Goal: Task Accomplishment & Management: Complete application form

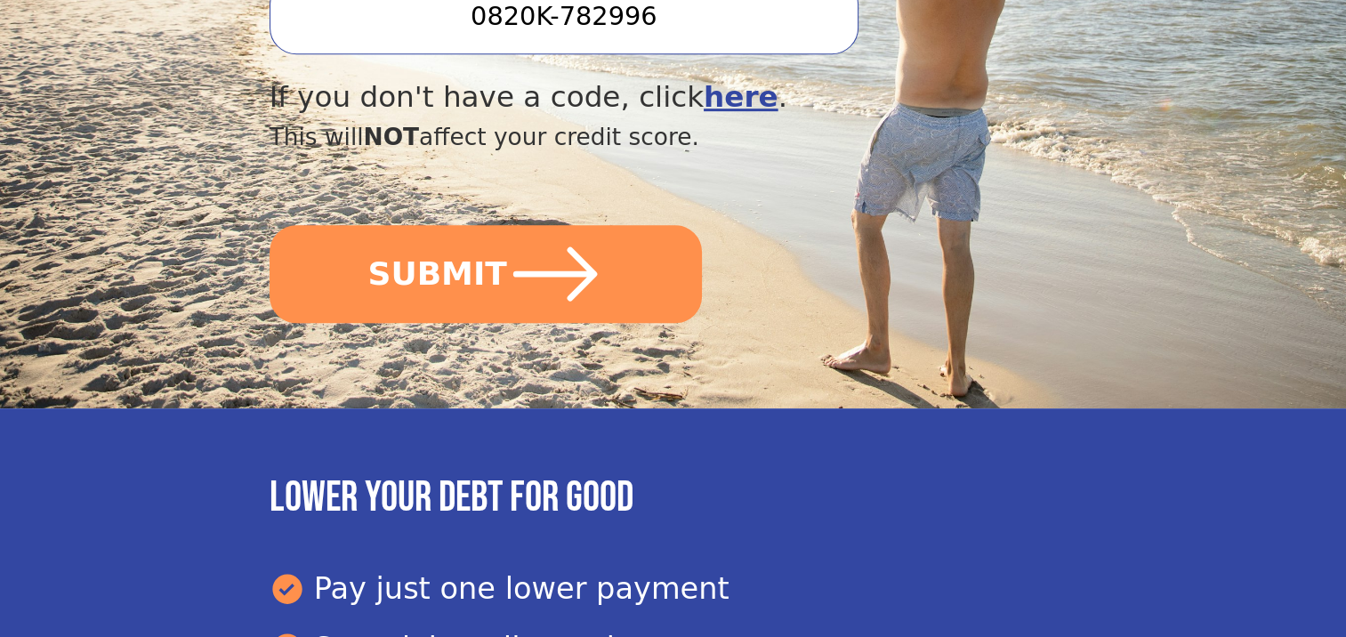
scroll to position [844, 0]
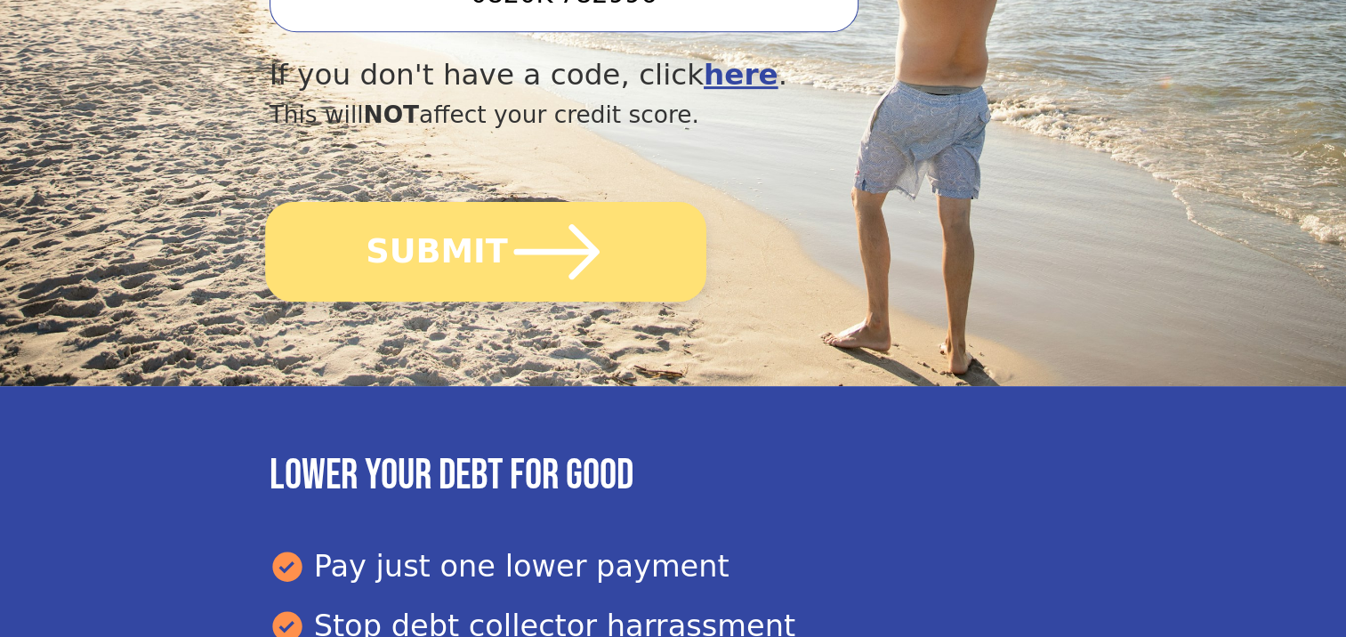
click at [463, 266] on button "SUBMIT" at bounding box center [485, 252] width 441 height 100
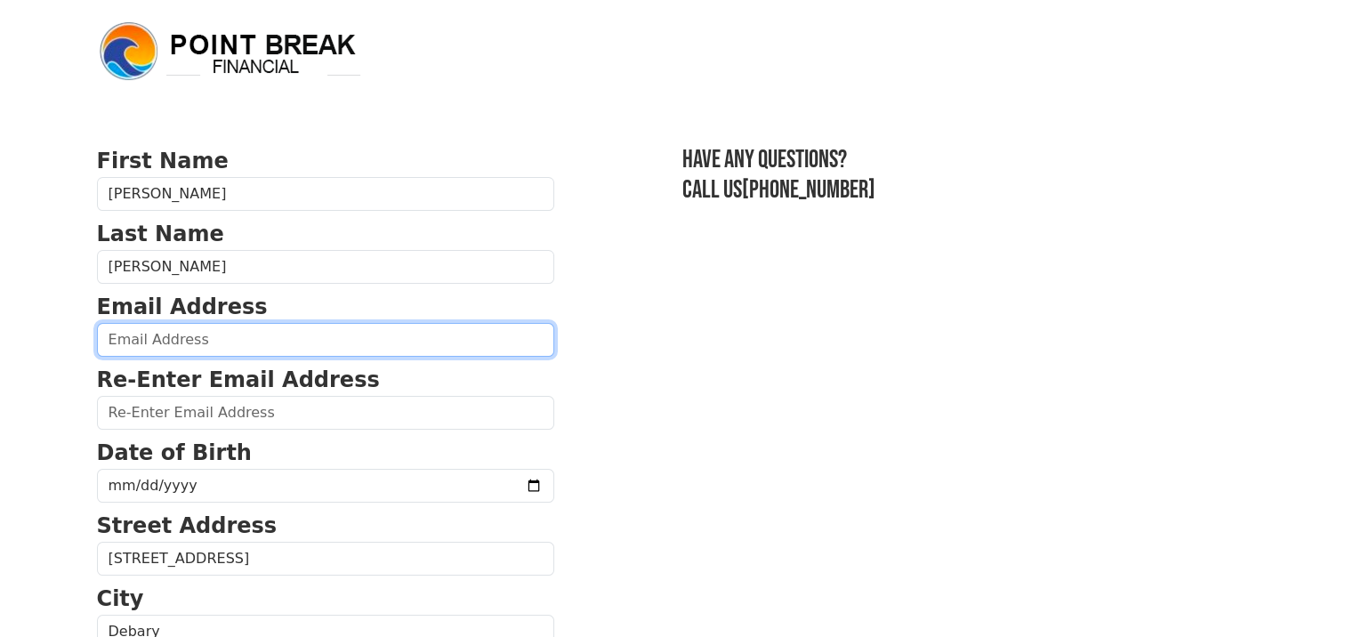
click at [198, 337] on input "email" at bounding box center [325, 340] width 457 height 34
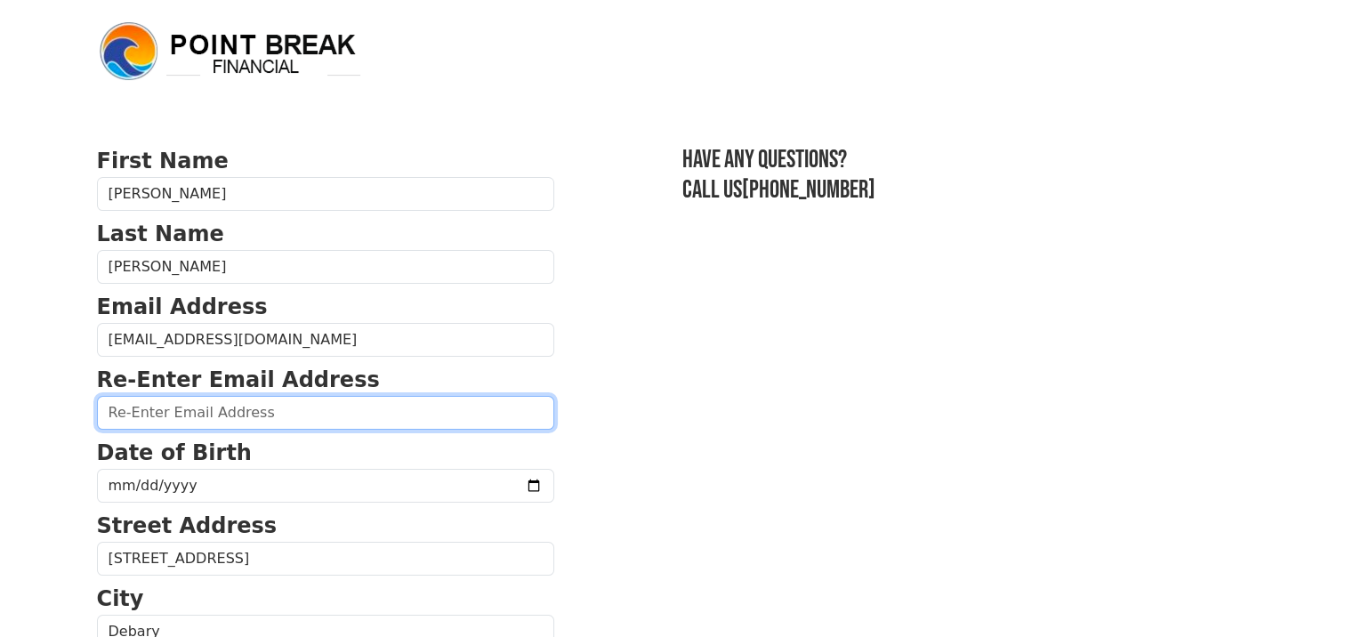
click at [212, 422] on input "email" at bounding box center [325, 413] width 457 height 34
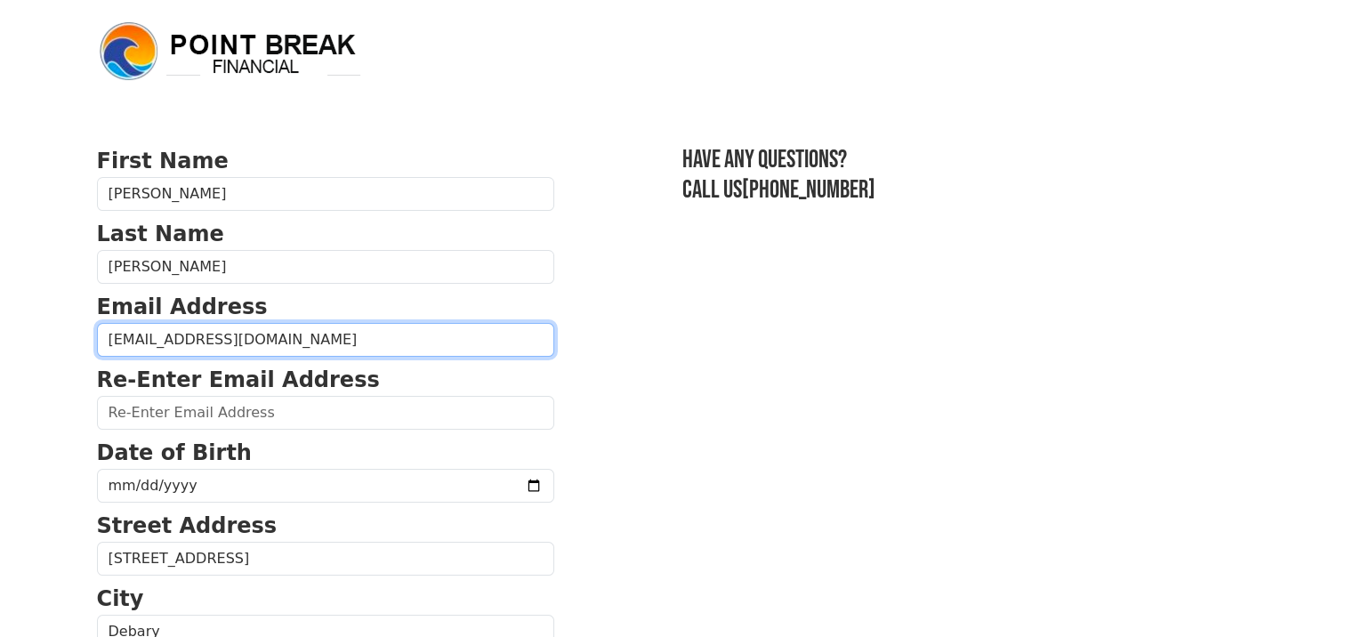
click at [163, 340] on input "[EMAIL_ADDRESS][DOMAIN_NAME]" at bounding box center [325, 340] width 457 height 34
type input "[EMAIL_ADDRESS][DOMAIN_NAME]"
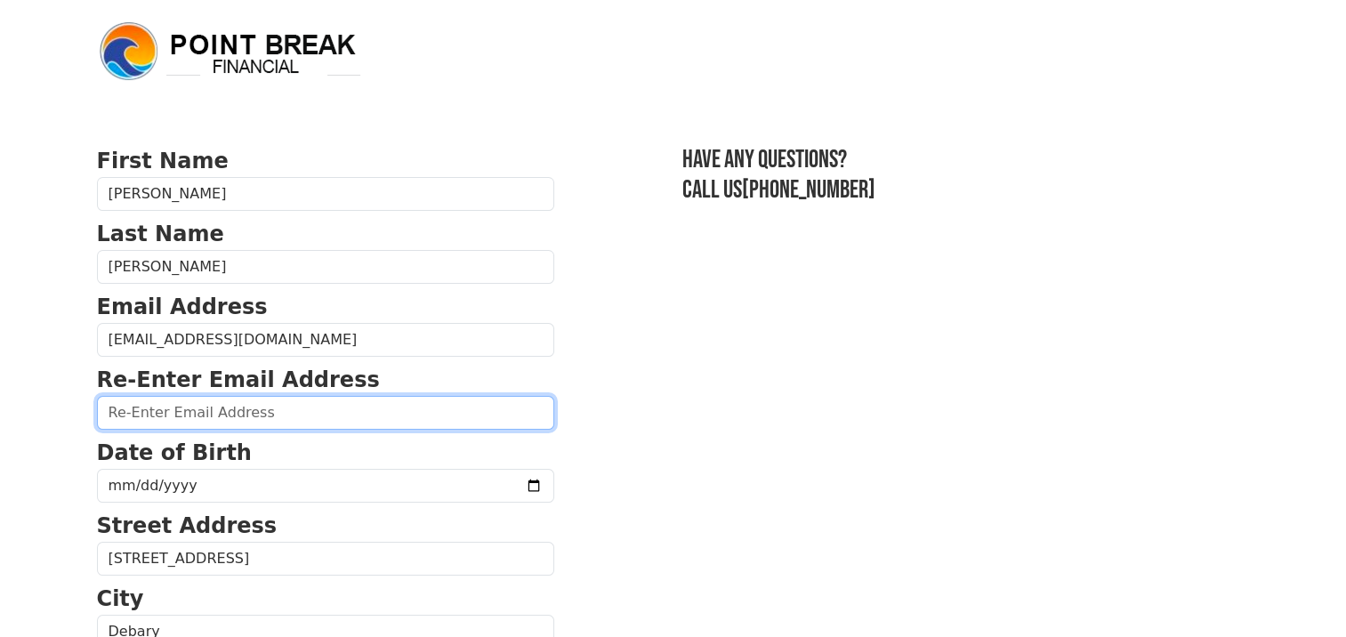
click at [133, 413] on input "email" at bounding box center [325, 413] width 457 height 34
type input "[EMAIL_ADDRESS][DOMAIN_NAME]"
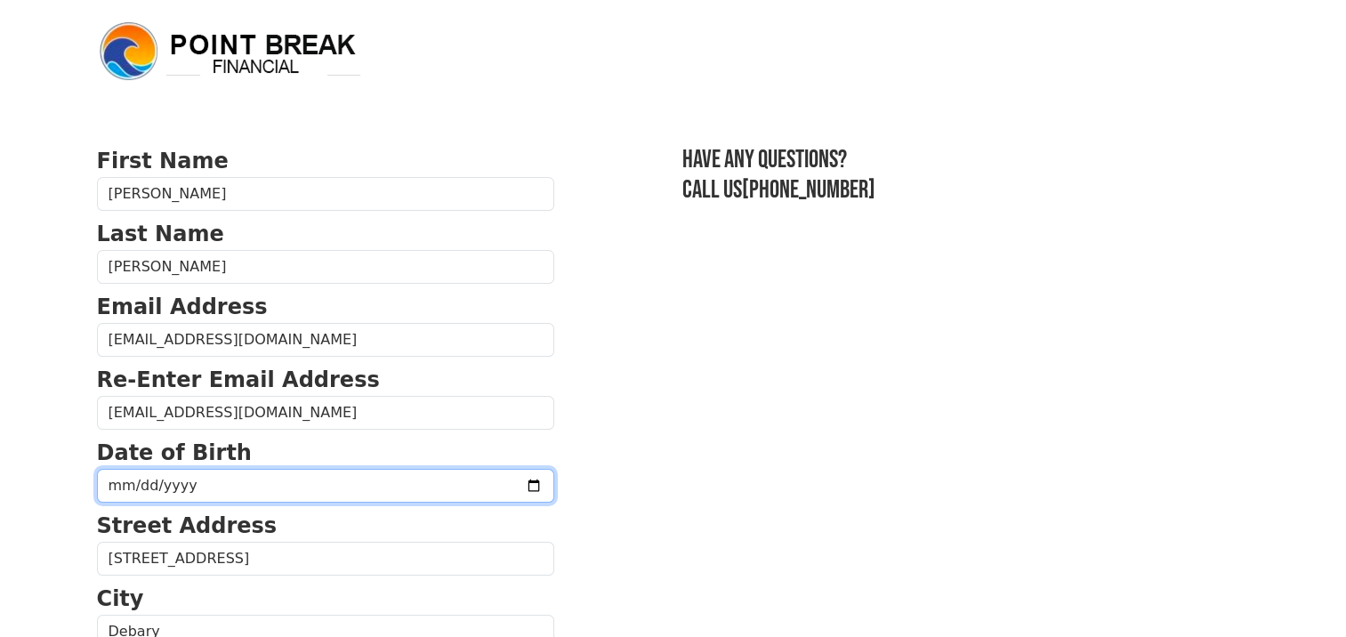
click at [115, 480] on input "date" at bounding box center [325, 486] width 457 height 34
type input "[DATE]"
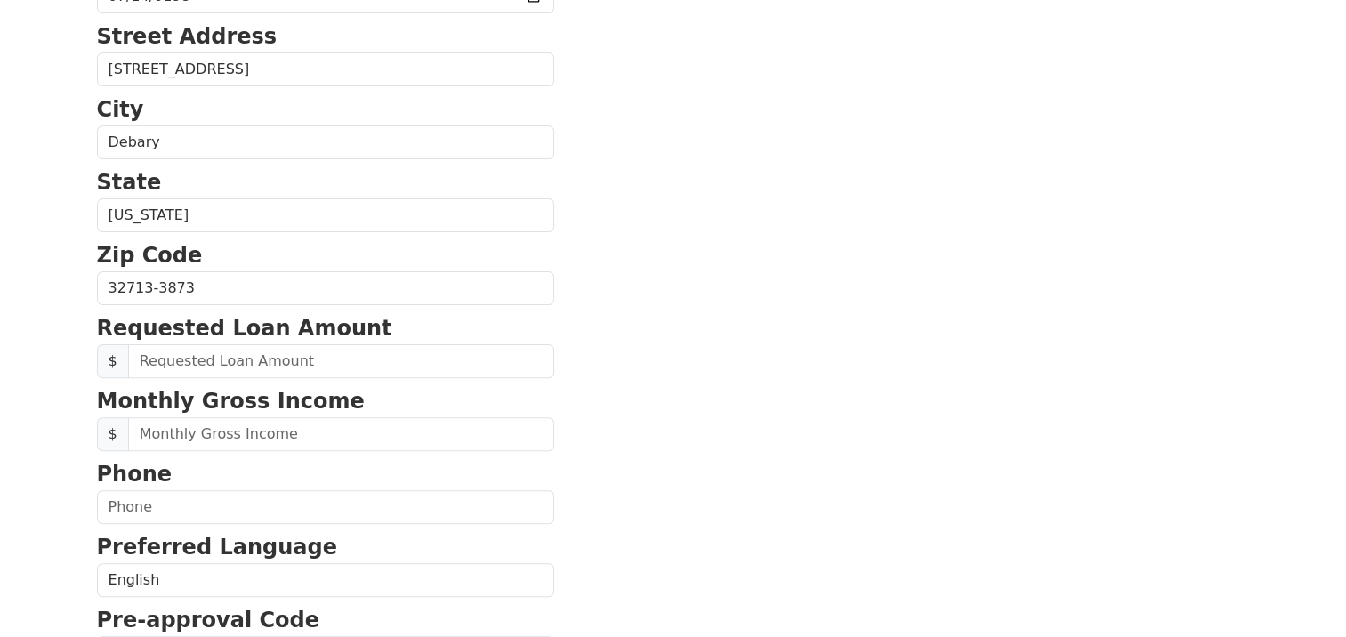
scroll to position [556, 0]
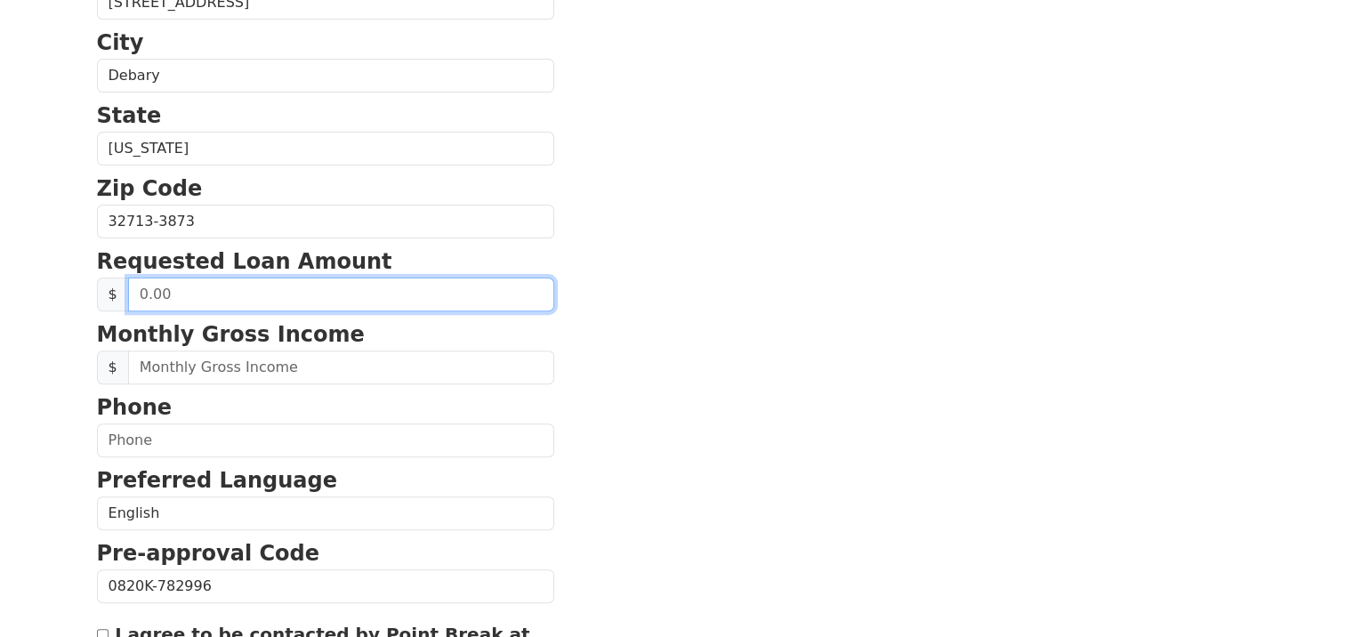
click at [195, 297] on input "text" at bounding box center [341, 295] width 426 height 34
type input "50,000.00"
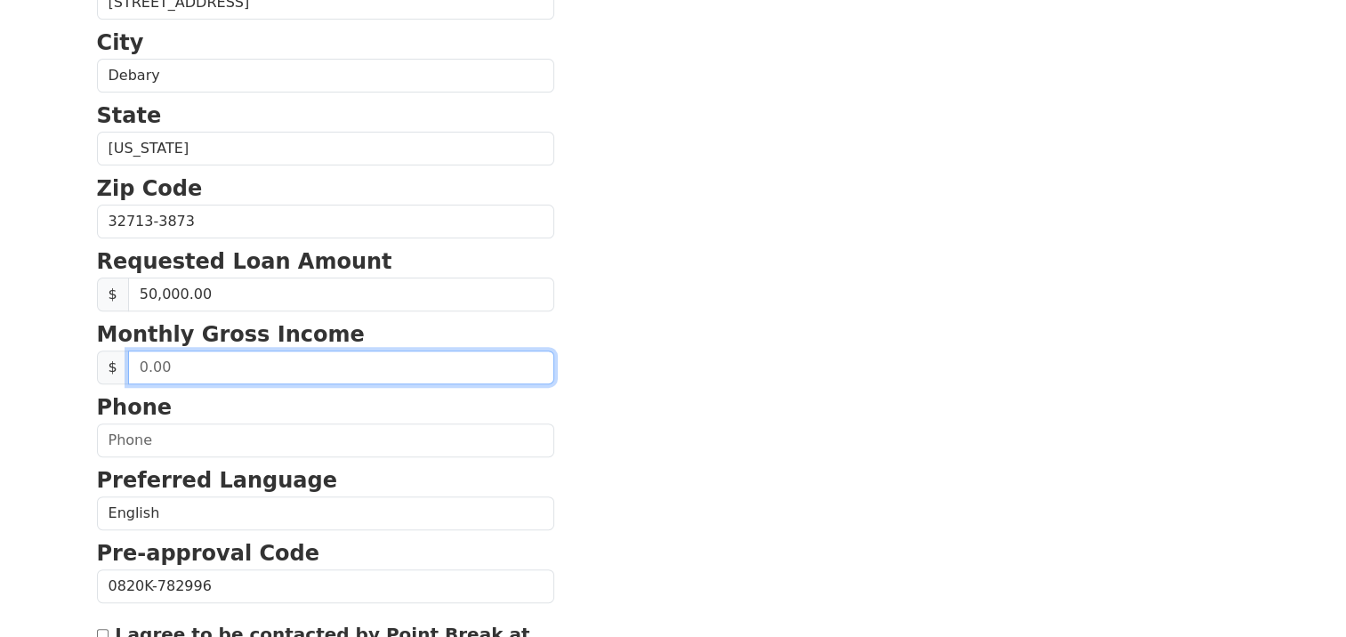
click at [189, 362] on input "text" at bounding box center [341, 367] width 426 height 34
type input "3,500.00"
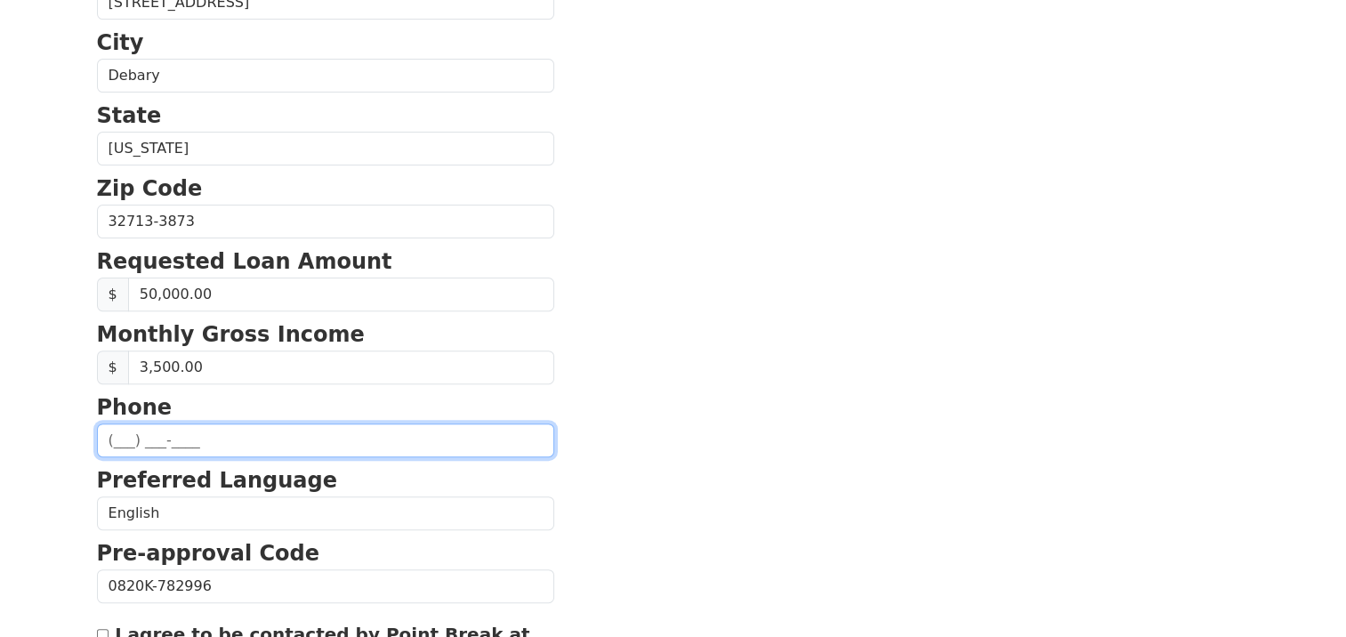
click at [122, 438] on input "text" at bounding box center [325, 440] width 457 height 34
type input "[PHONE_NUMBER]"
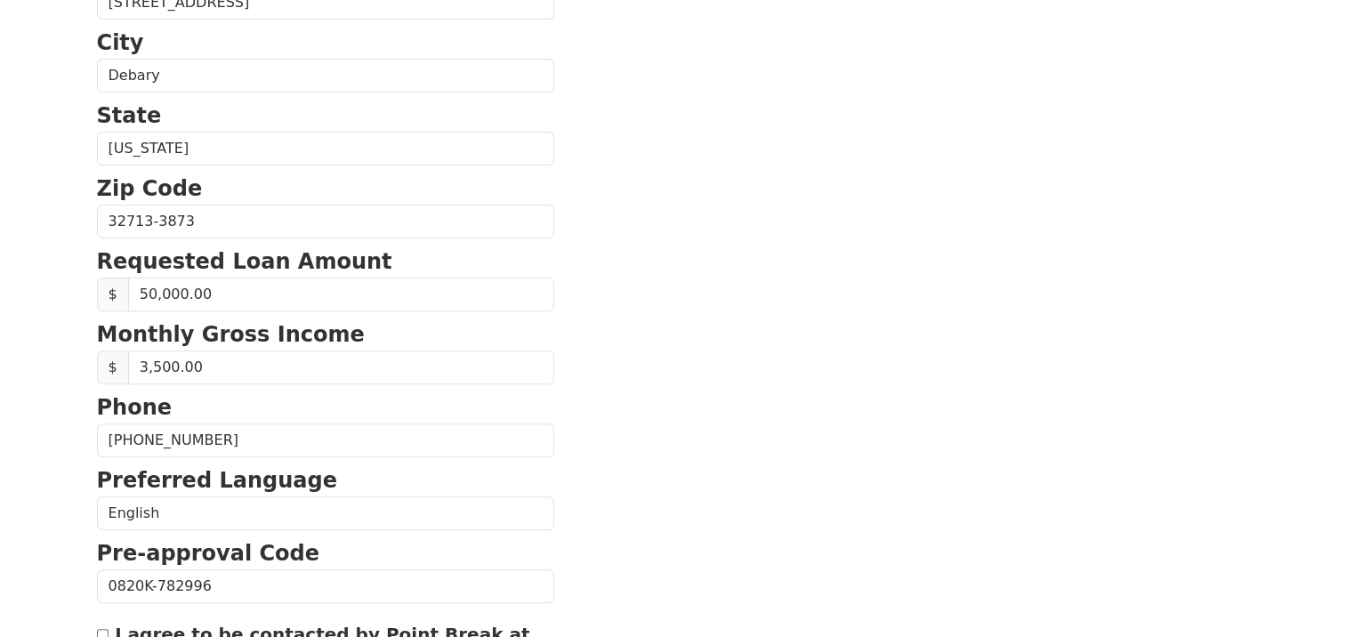
click at [546, 456] on form "First Name [PERSON_NAME] Last Name [PERSON_NAME] Email Address [EMAIL_ADDRESS][…" at bounding box center [325, 223] width 457 height 1269
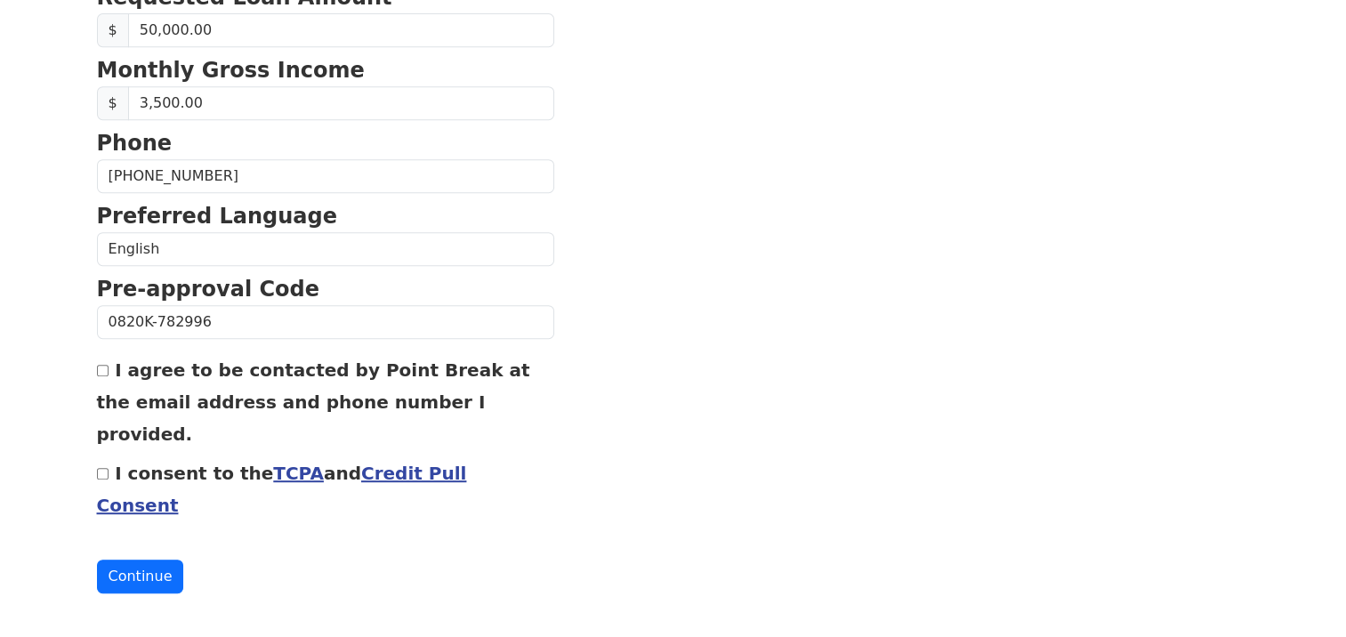
scroll to position [836, 0]
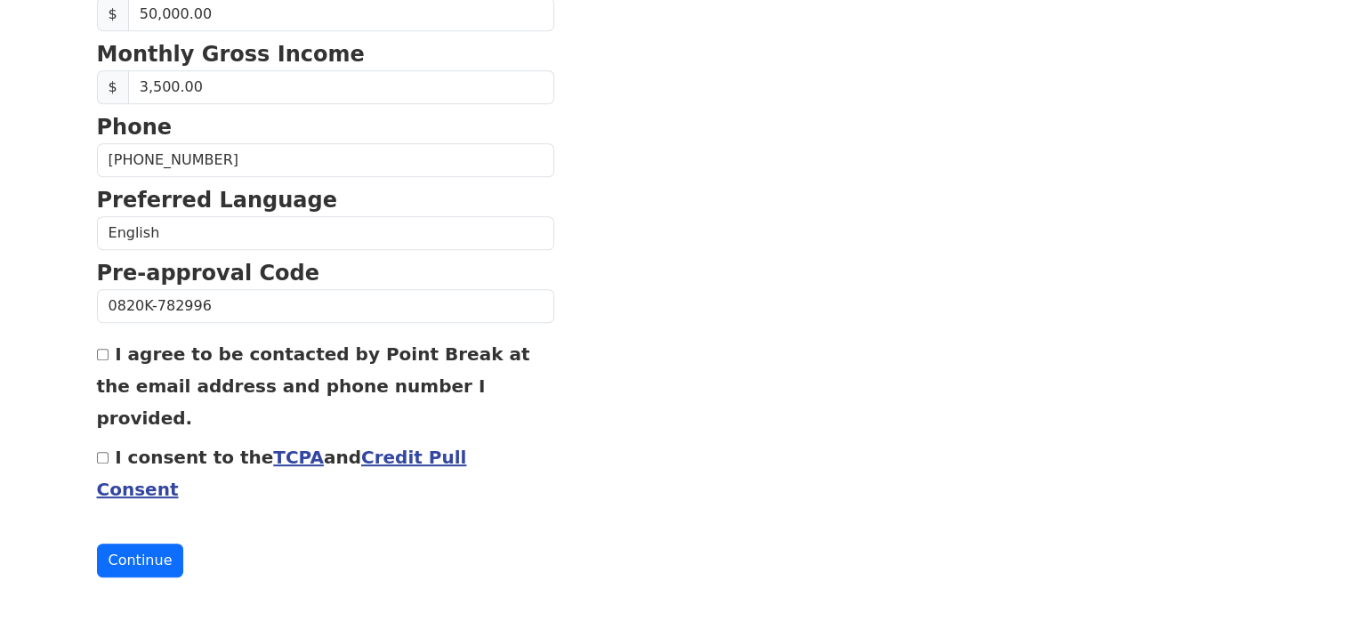
click at [103, 352] on input "I agree to be contacted by Point Break at the email address and phone number I …" at bounding box center [103, 355] width 12 height 12
checkbox input "true"
click at [101, 452] on input "I consent to the TCPA and Credit Pull Consent" at bounding box center [103, 458] width 12 height 12
checkbox input "true"
click at [147, 562] on button "Continue" at bounding box center [140, 561] width 87 height 34
